Goal: Transaction & Acquisition: Purchase product/service

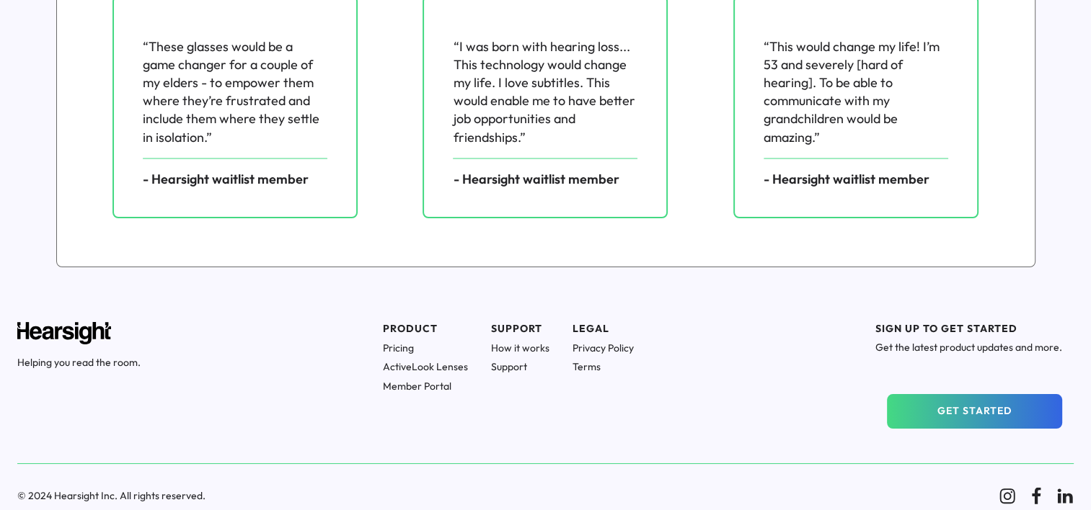
scroll to position [2064, 0]
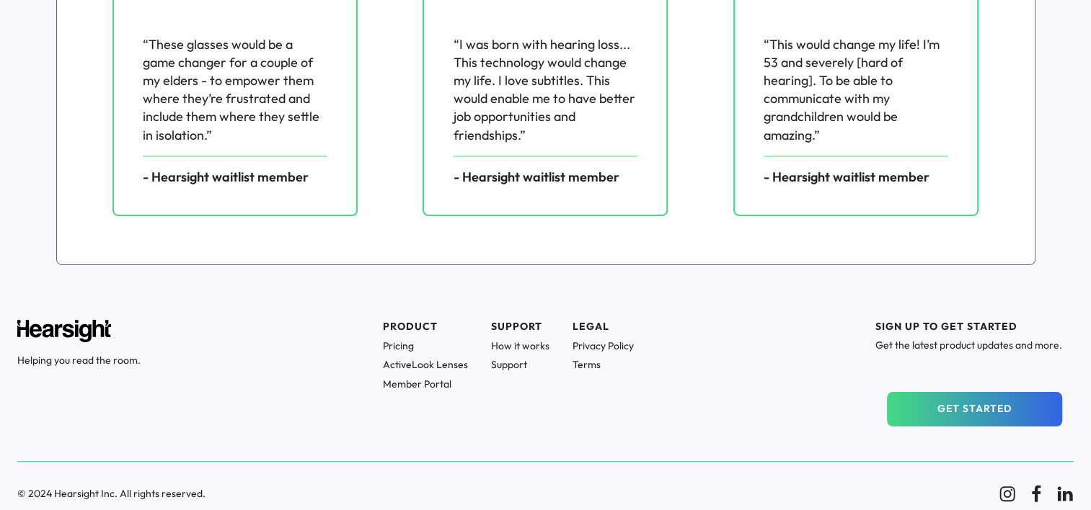
drag, startPoint x: 396, startPoint y: 345, endPoint x: 389, endPoint y: 346, distance: 7.2
click at [389, 346] on h1 "Pricing" at bounding box center [425, 346] width 85 height 13
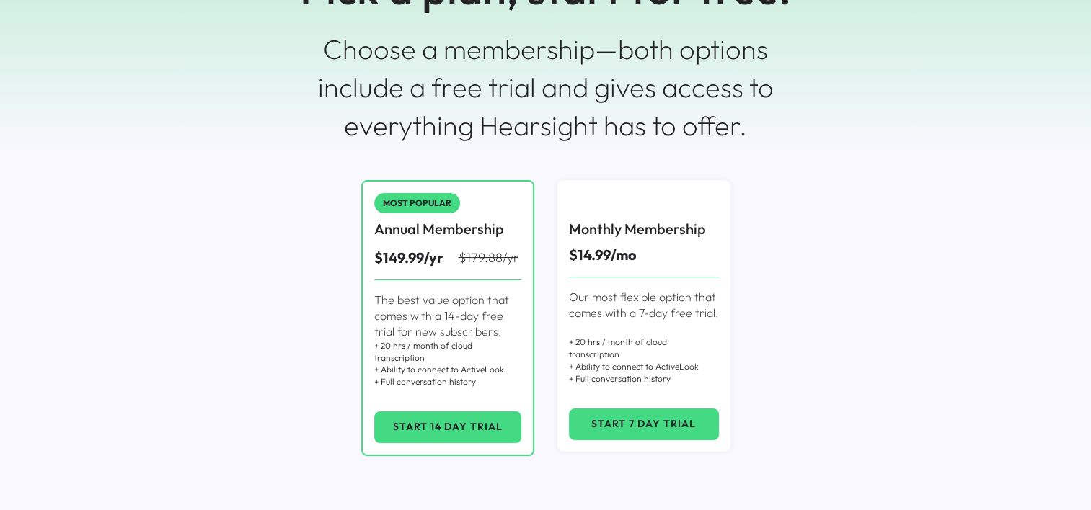
scroll to position [216, 0]
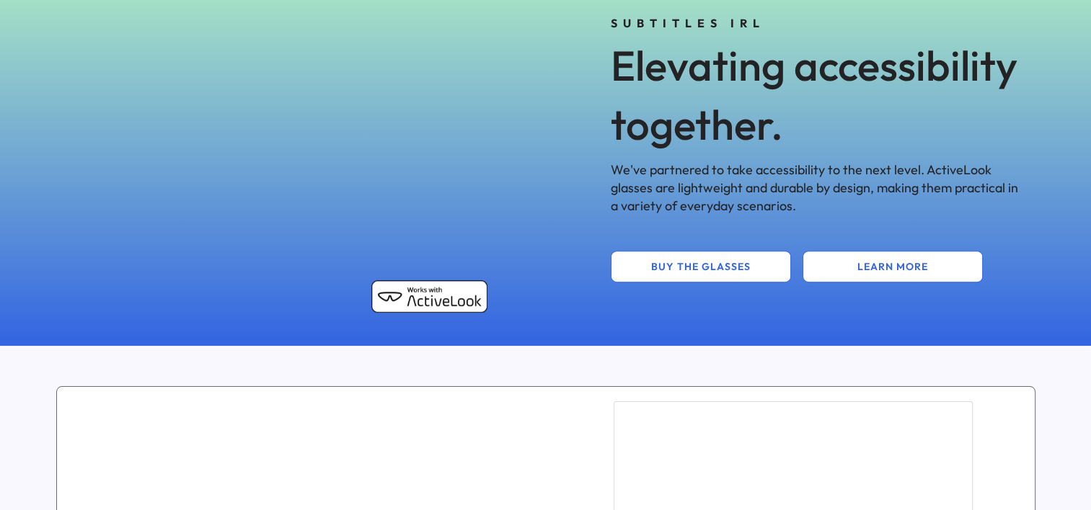
scroll to position [621, 0]
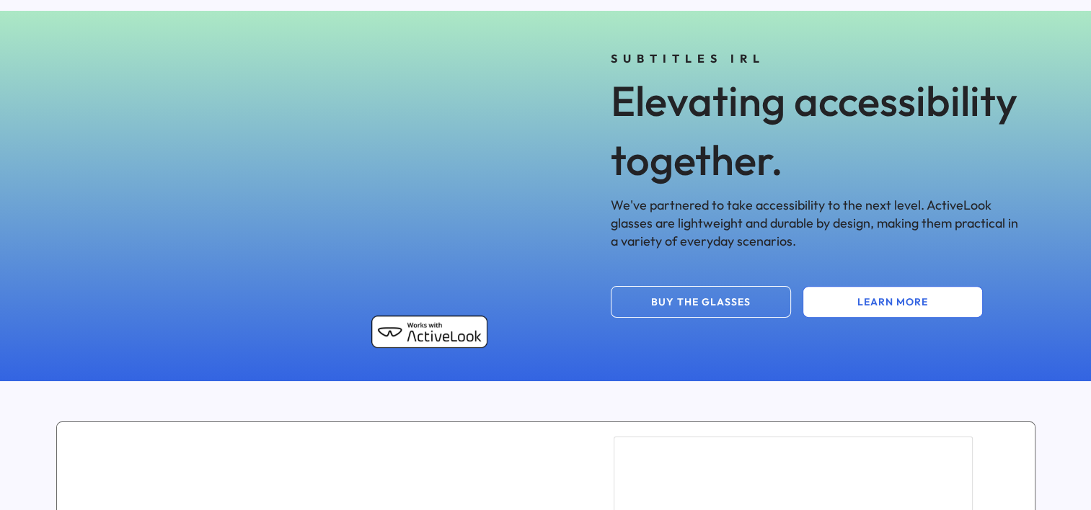
click at [682, 310] on button "BUY THE GLASSES" at bounding box center [701, 302] width 180 height 32
